Goal: Task Accomplishment & Management: Manage account settings

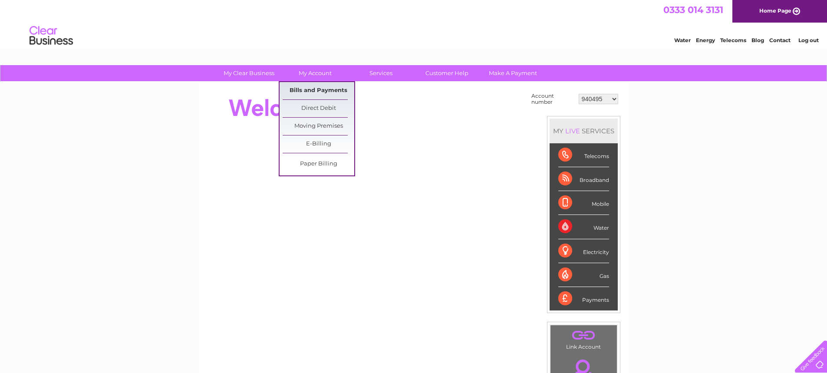
click at [311, 87] on link "Bills and Payments" at bounding box center [319, 90] width 72 height 17
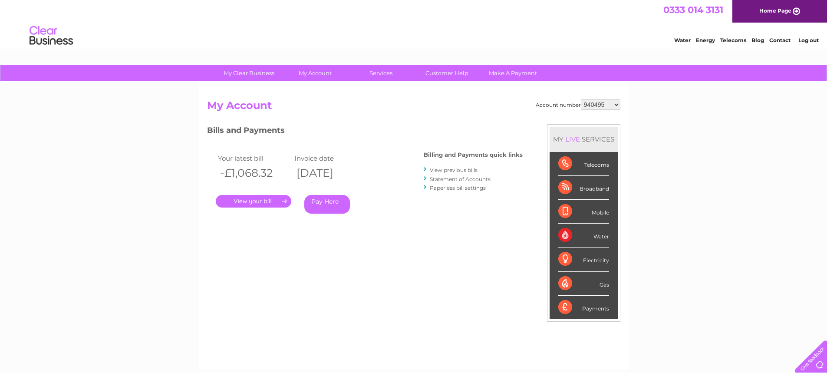
click at [315, 92] on div "Account number 940495 943753 950488 1144227 30322551 My Account MY LIVE SERVICE…" at bounding box center [414, 225] width 430 height 287
click at [604, 108] on select "940495 943753 950488 1144227 30322551" at bounding box center [600, 104] width 39 height 10
select select "943753"
click at [581, 99] on select "940495 943753 950488 1144227 30322551" at bounding box center [600, 104] width 39 height 10
click at [602, 105] on select "940495 943753 950488 1144227 30322551" at bounding box center [600, 104] width 39 height 10
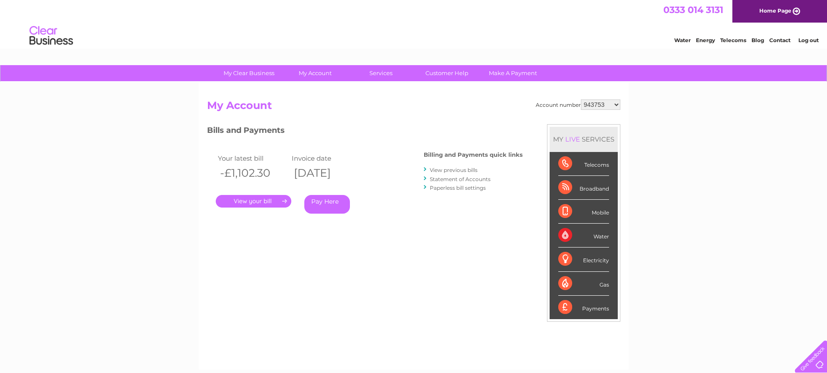
select select "950488"
click at [581, 99] on select "940495 943753 950488 1144227 30322551" at bounding box center [600, 104] width 39 height 10
click at [598, 105] on select "940495 943753 950488 1144227 30322551" at bounding box center [600, 104] width 39 height 10
select select "1144227"
click at [581, 99] on select "940495 943753 950488 1144227 30322551" at bounding box center [600, 104] width 39 height 10
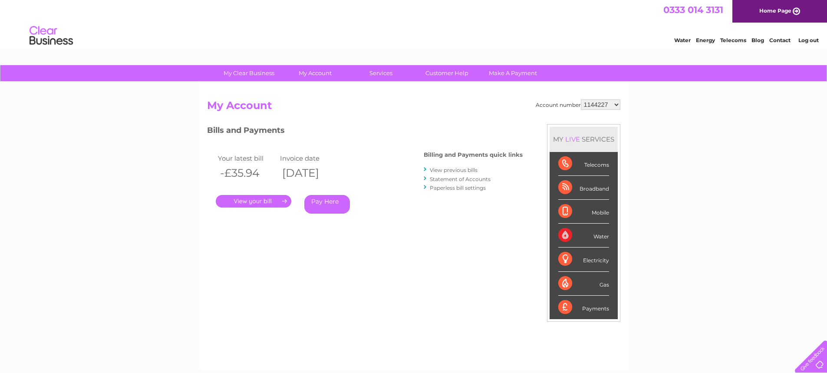
click at [599, 104] on select "940495 943753 950488 1144227 30322551" at bounding box center [600, 104] width 39 height 10
select select "30322551"
click at [581, 99] on select "940495 943753 950488 1144227 30322551" at bounding box center [600, 104] width 39 height 10
click at [273, 202] on link "." at bounding box center [254, 201] width 76 height 13
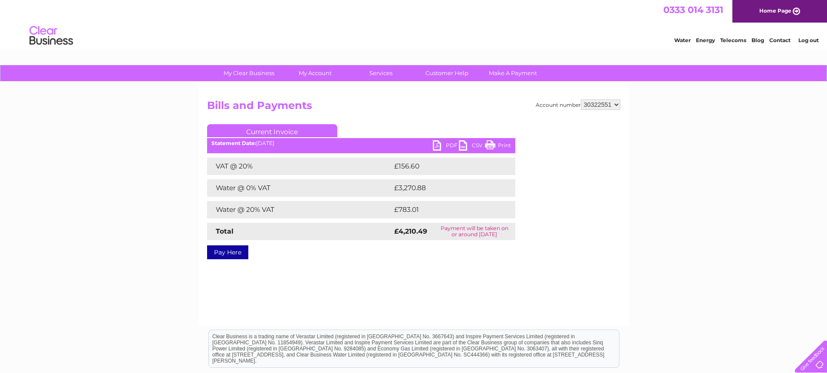
click at [438, 147] on link "PDF" at bounding box center [446, 146] width 26 height 13
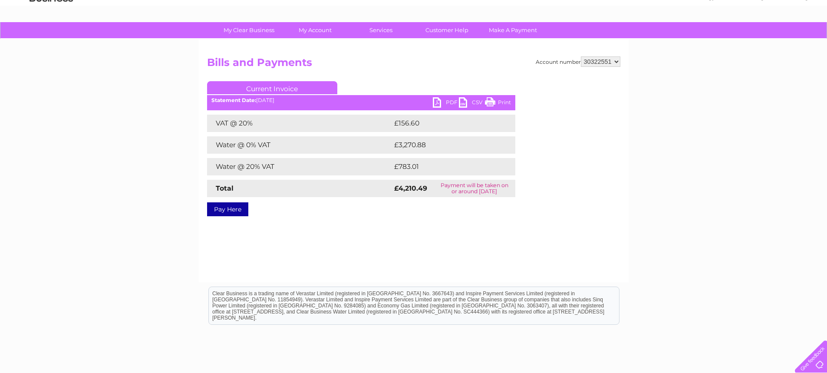
scroll to position [43, 0]
click at [437, 102] on link "PDF" at bounding box center [446, 103] width 26 height 13
